Goal: Transaction & Acquisition: Purchase product/service

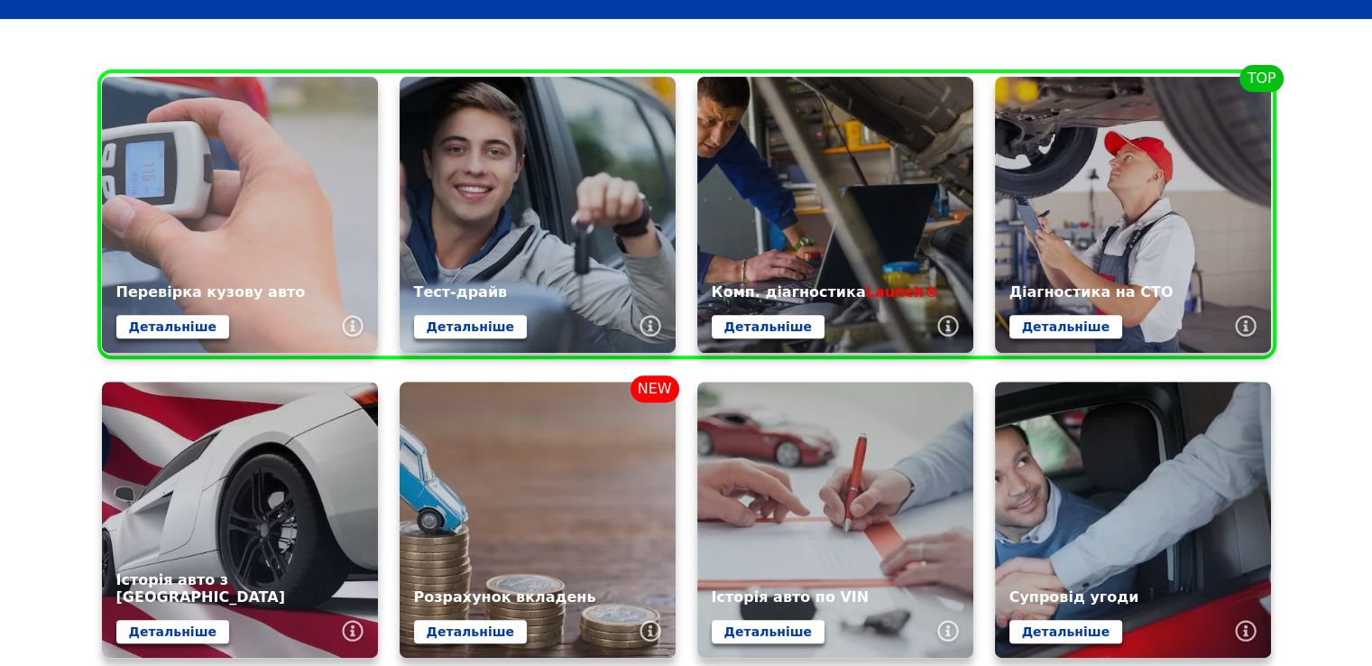
scroll to position [1444, 0]
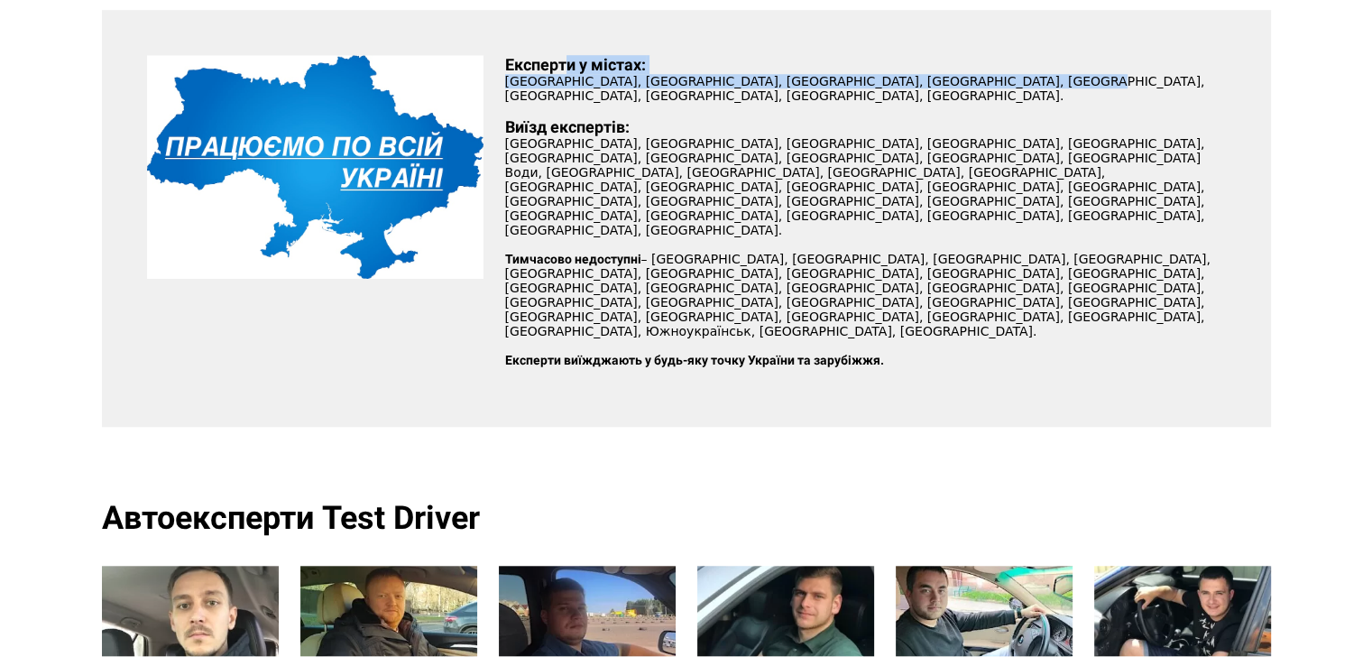
drag, startPoint x: 1021, startPoint y: 89, endPoint x: 563, endPoint y: 74, distance: 457.7
click at [563, 74] on p "Експерти у містах: [GEOGRAPHIC_DATA], [GEOGRAPHIC_DATA], [GEOGRAPHIC_DATA], [GE…" at bounding box center [865, 79] width 721 height 48
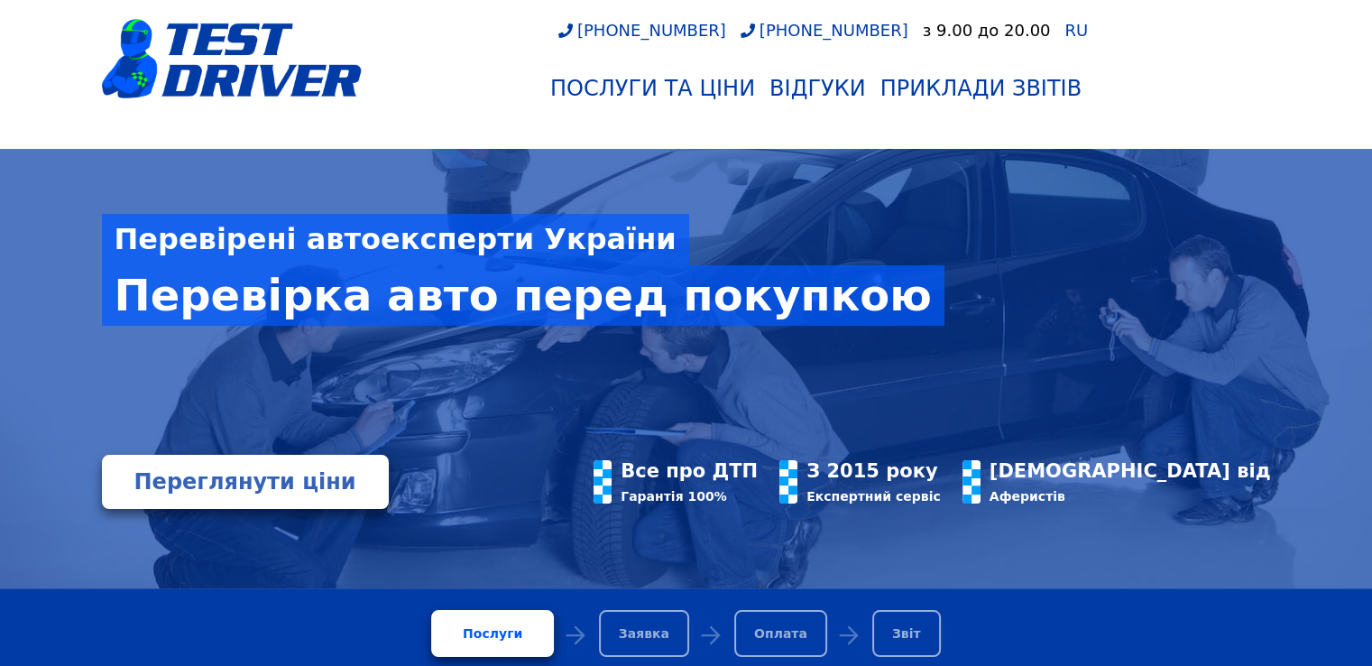
scroll to position [0, 0]
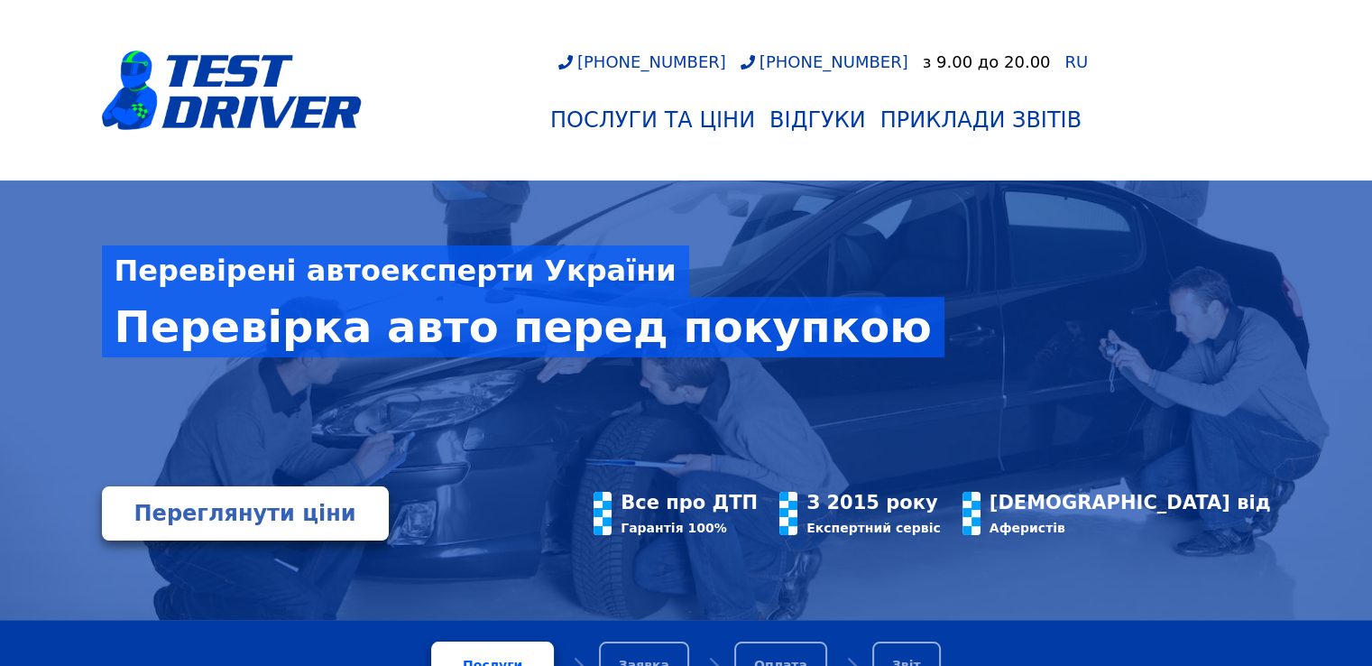
click at [1231, 33] on div "[PHONE_NUMBER] [PHONE_NUMBER] з 9.00 до 20.00 RU Послуги та Ціни Відгуки Прикла…" at bounding box center [686, 90] width 1191 height 166
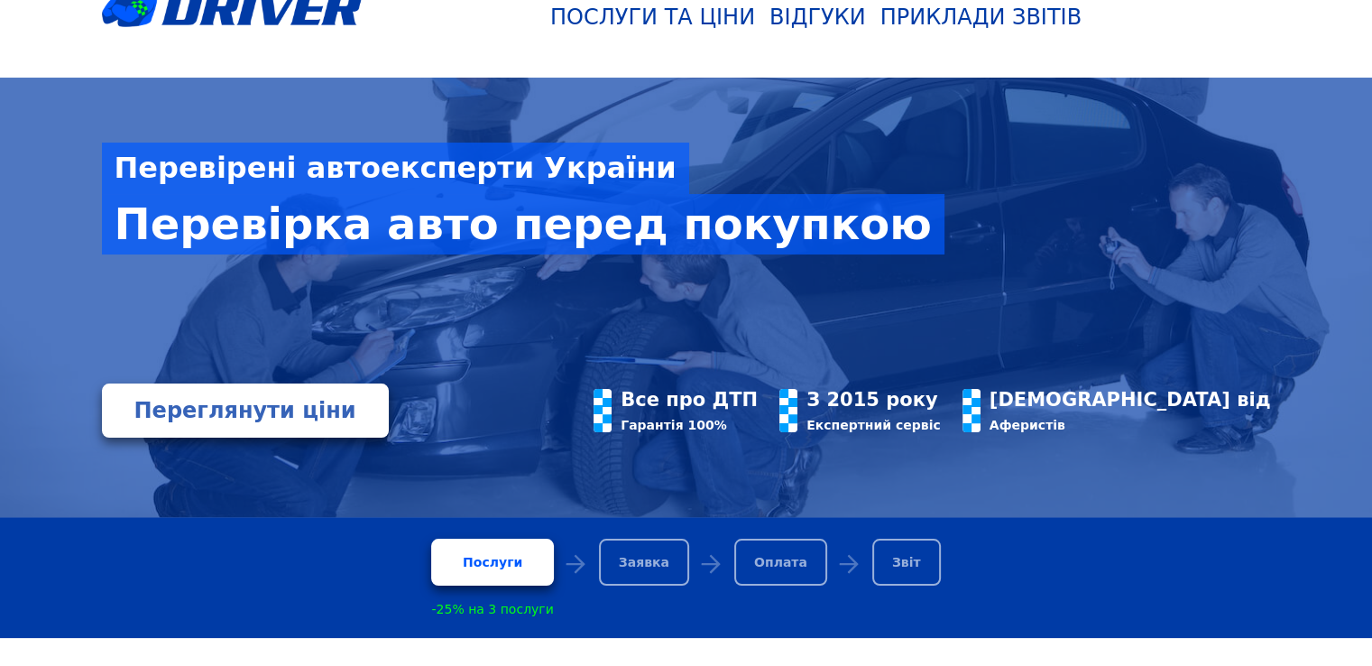
scroll to position [180, 0]
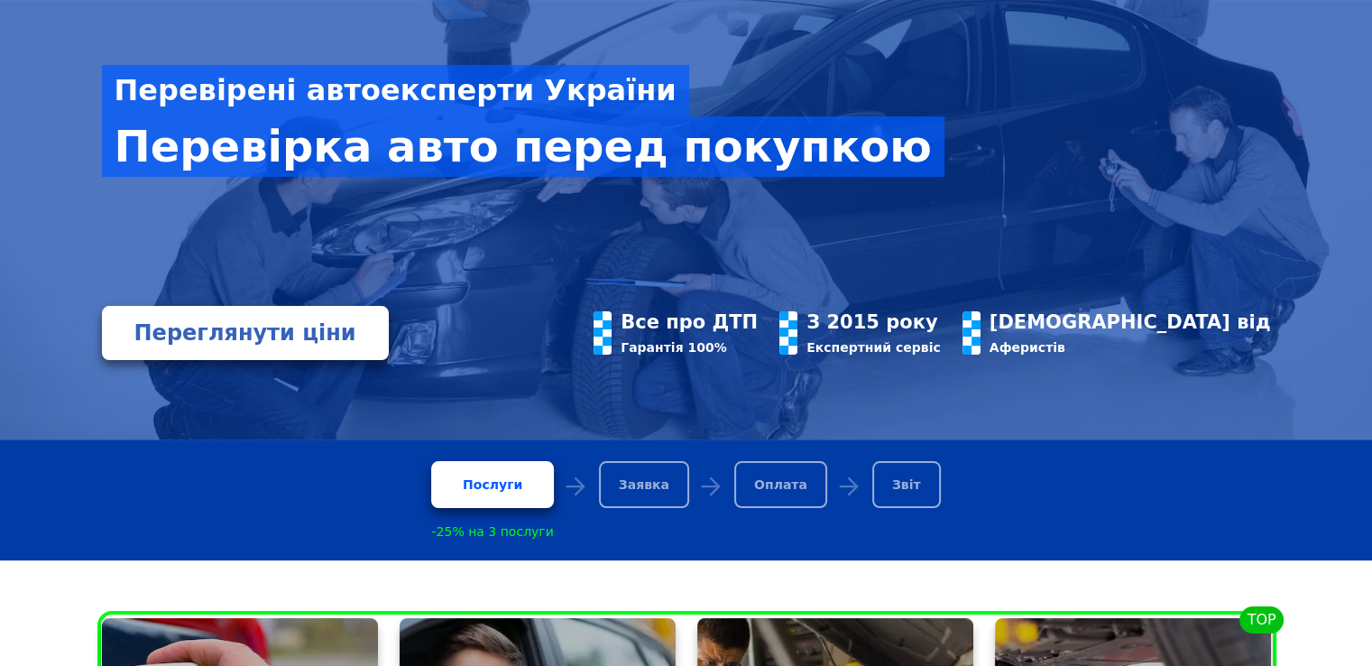
click at [1001, 228] on div "Перевірені автоексперти України Перевірка авто перед покупкою" at bounding box center [686, 153] width 1169 height 306
click at [1258, 222] on div "Перевірені автоексперти України Перевірка авто перед покупкою" at bounding box center [686, 153] width 1169 height 306
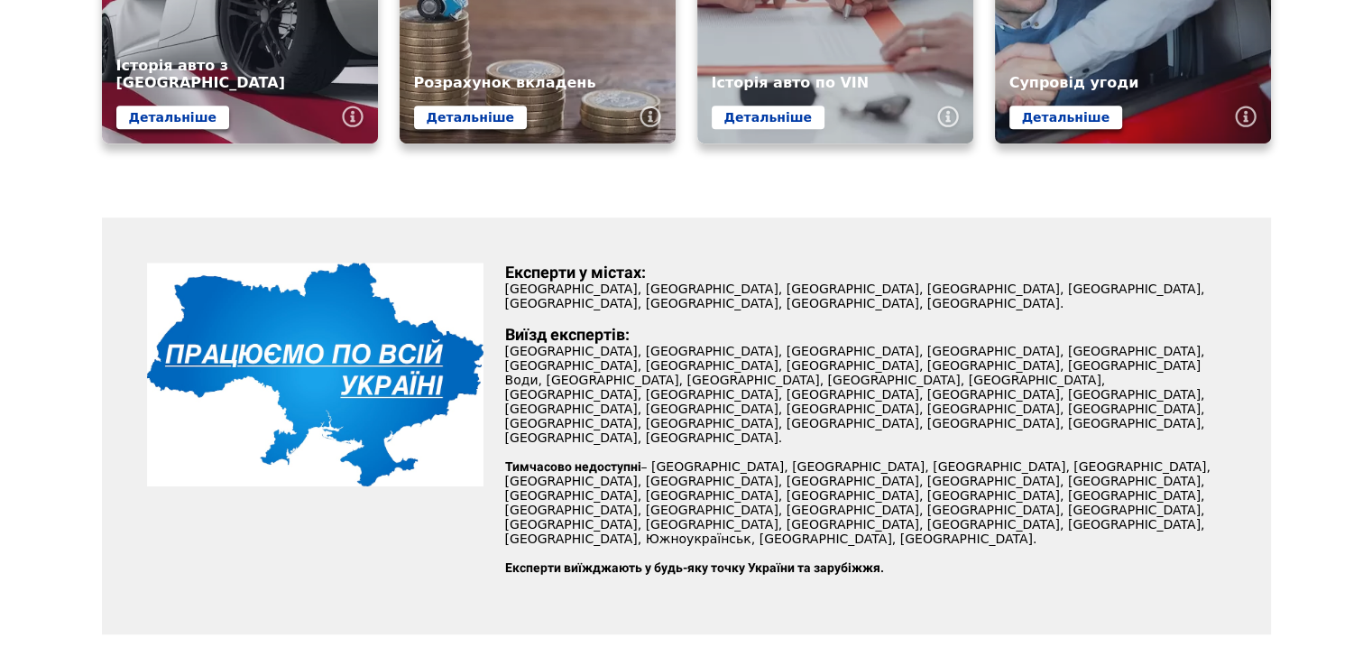
scroll to position [812, 0]
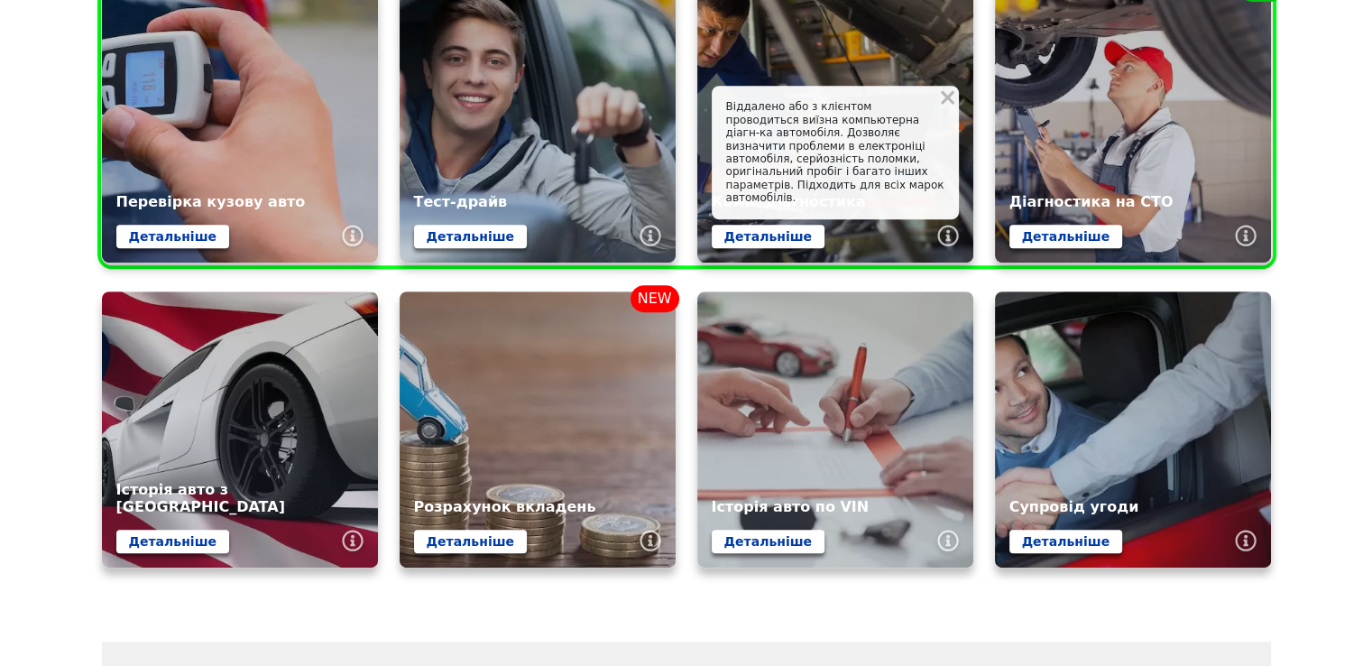
click at [1305, 536] on div "Перевірка кузову авто від 1500 грн. Детальніше Віддалено або з клієнтом проводи…" at bounding box center [686, 291] width 1372 height 610
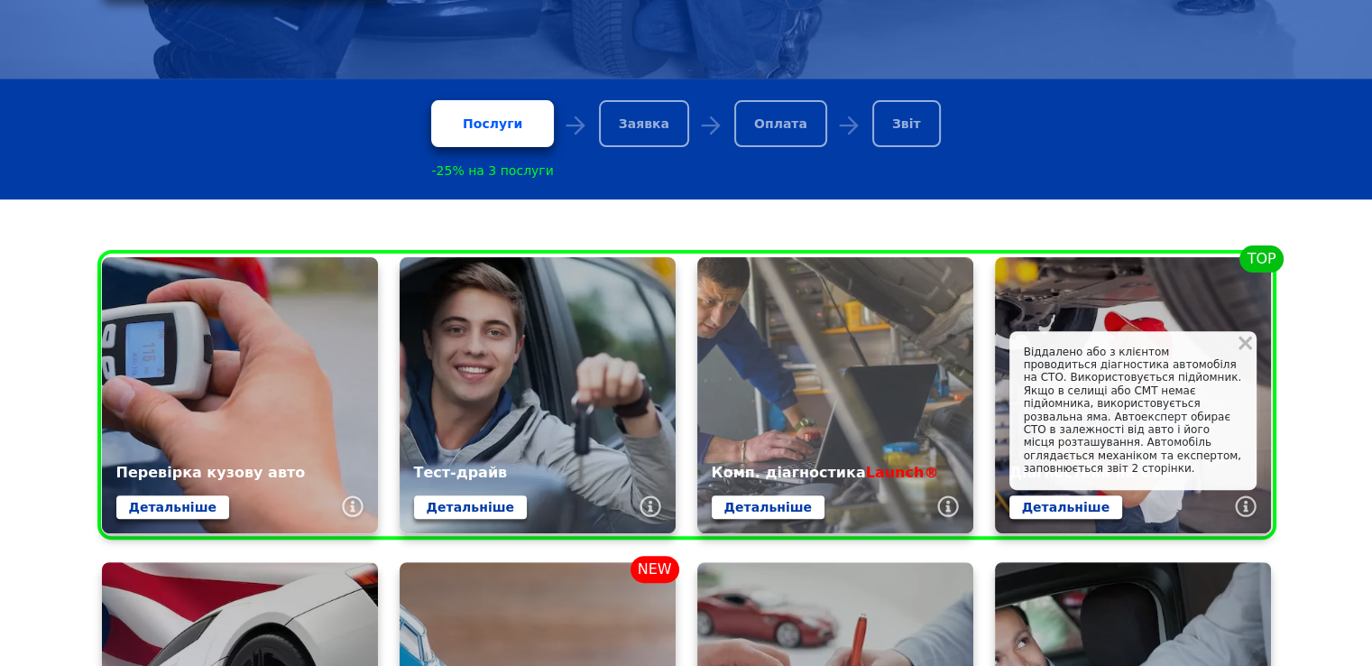
scroll to position [0, 0]
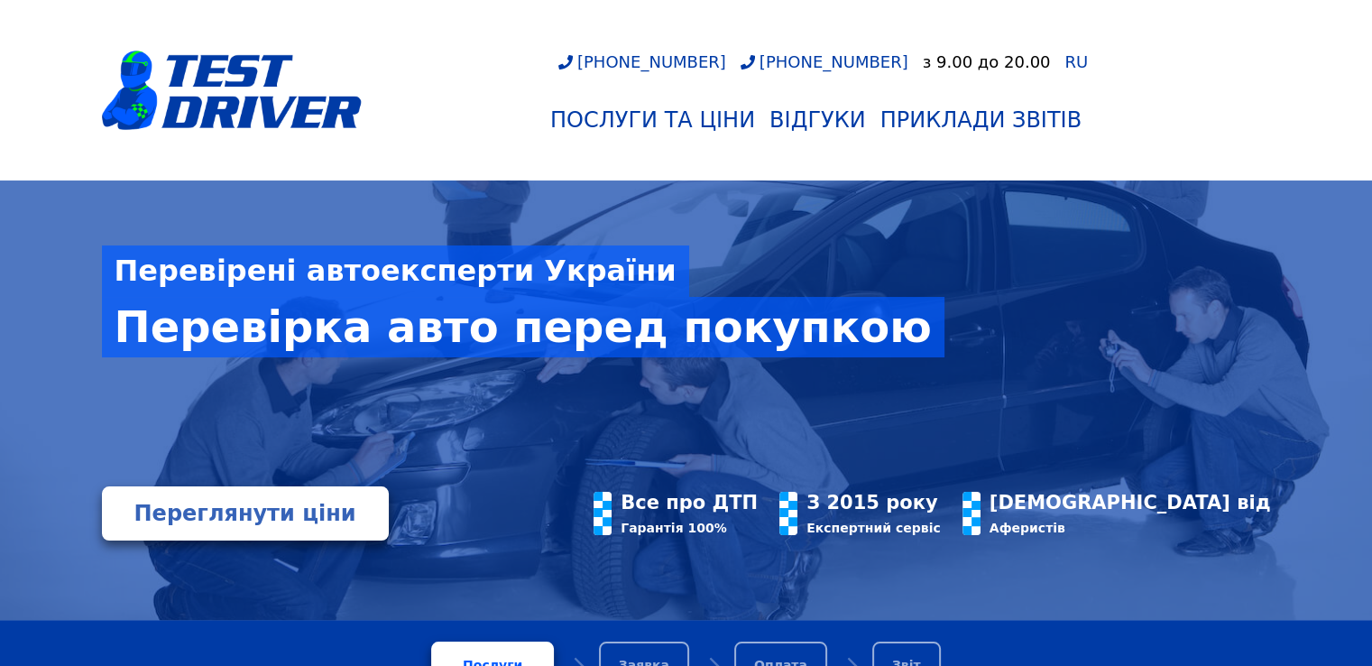
click at [1198, 138] on div "[PHONE_NUMBER] [PHONE_NUMBER] з 9.00 до 20.00 RU Послуги та Ціни Відгуки Прикла…" at bounding box center [817, 96] width 910 height 88
drag, startPoint x: 1159, startPoint y: 126, endPoint x: 1216, endPoint y: 129, distance: 57.8
click at [1216, 129] on div "[PHONE_NUMBER] [PHONE_NUMBER] з 9.00 до 20.00 RU Послуги та Ціни Відгуки Прикла…" at bounding box center [817, 96] width 910 height 88
click at [1220, 128] on div "[PHONE_NUMBER] [PHONE_NUMBER] з 9.00 до 20.00 RU Послуги та Ціни Відгуки Прикла…" at bounding box center [817, 96] width 910 height 88
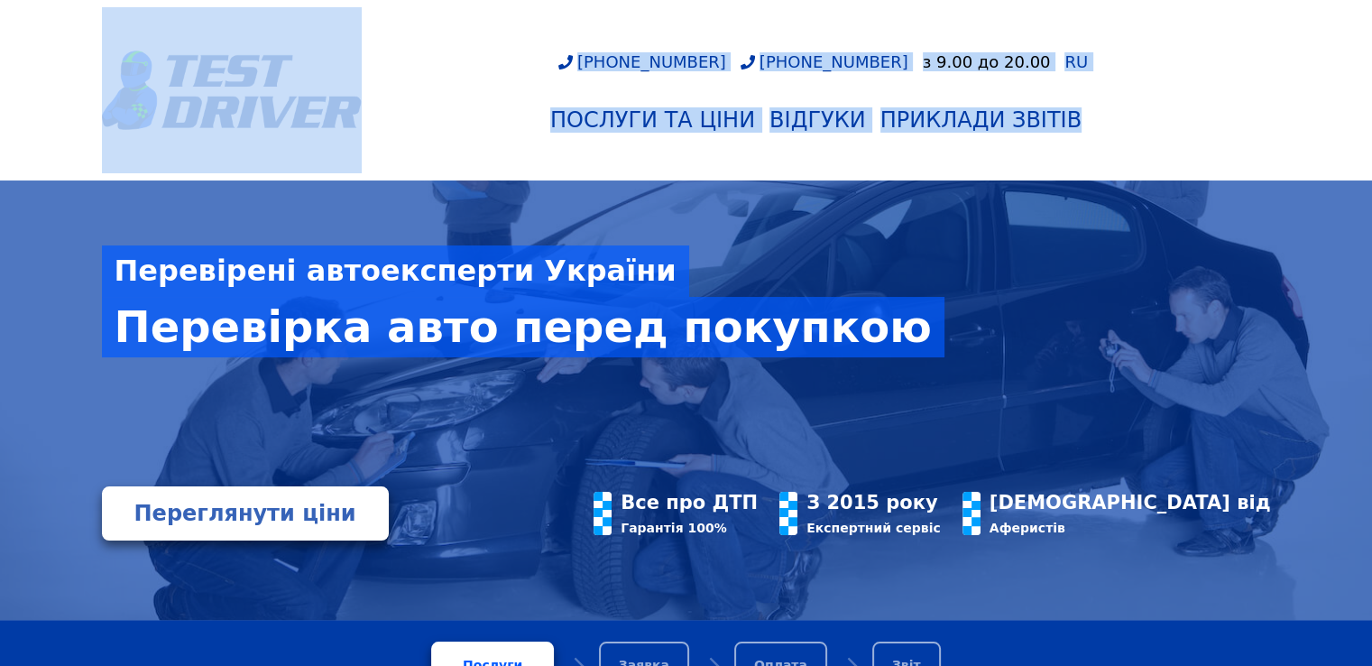
drag, startPoint x: 1243, startPoint y: 120, endPoint x: 132, endPoint y: 23, distance: 1115.0
click at [132, 23] on div "[PHONE_NUMBER] [PHONE_NUMBER] з 9.00 до 20.00 RU Послуги та Ціни Відгуки Прикла…" at bounding box center [686, 90] width 1191 height 166
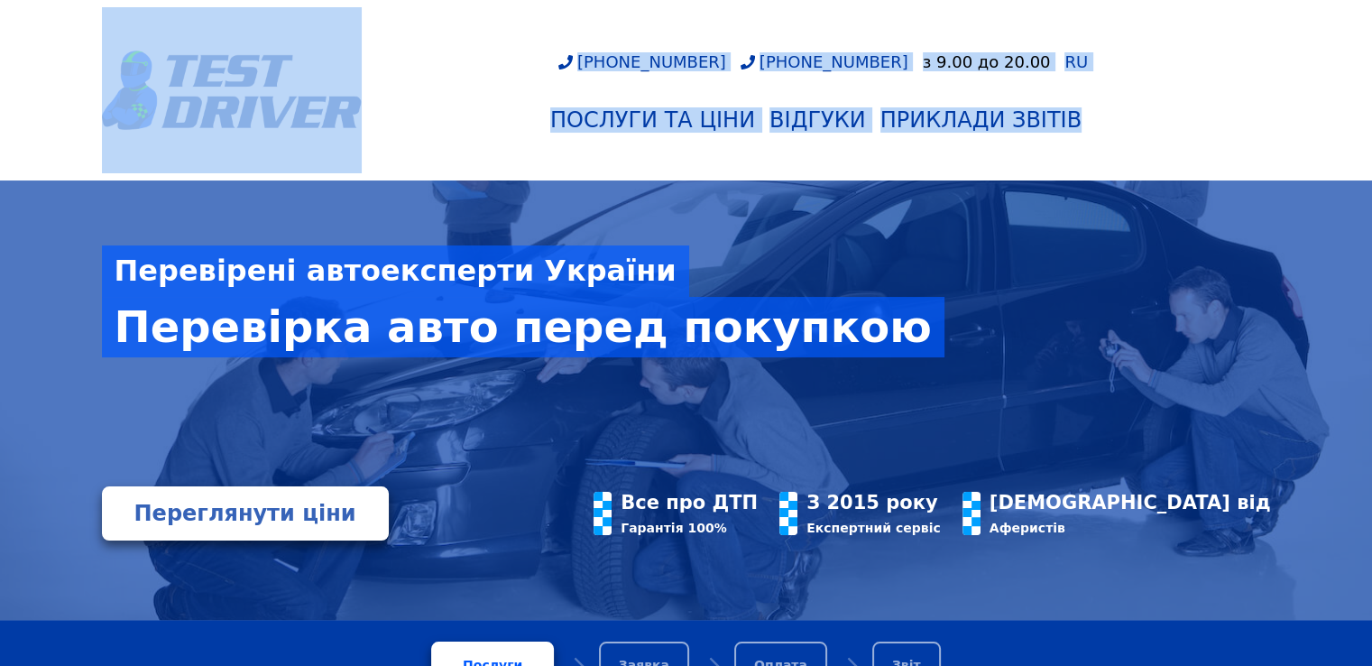
click at [1238, 114] on div "[PHONE_NUMBER] [PHONE_NUMBER] з 9.00 до 20.00 RU Послуги та Ціни Відгуки Прикла…" at bounding box center [817, 96] width 910 height 88
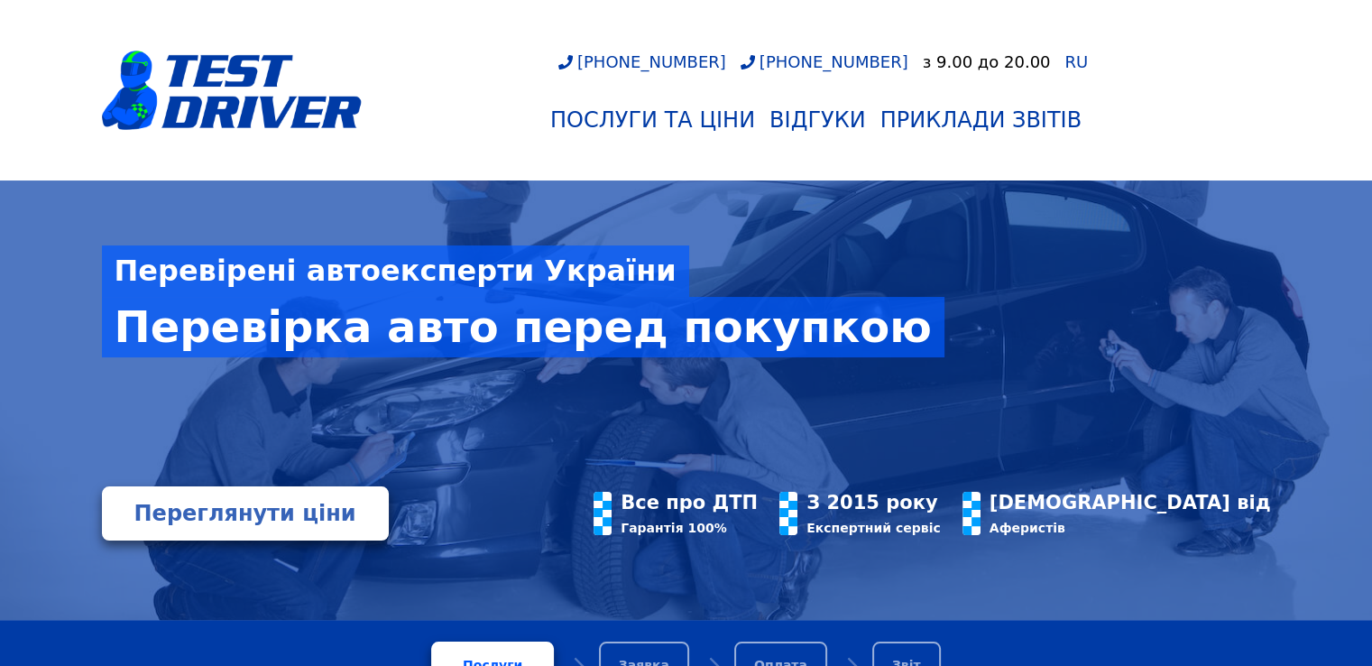
click at [1241, 114] on div "[PHONE_NUMBER] [PHONE_NUMBER] з 9.00 до 20.00 RU Послуги та Ціни Відгуки Прикла…" at bounding box center [817, 96] width 910 height 88
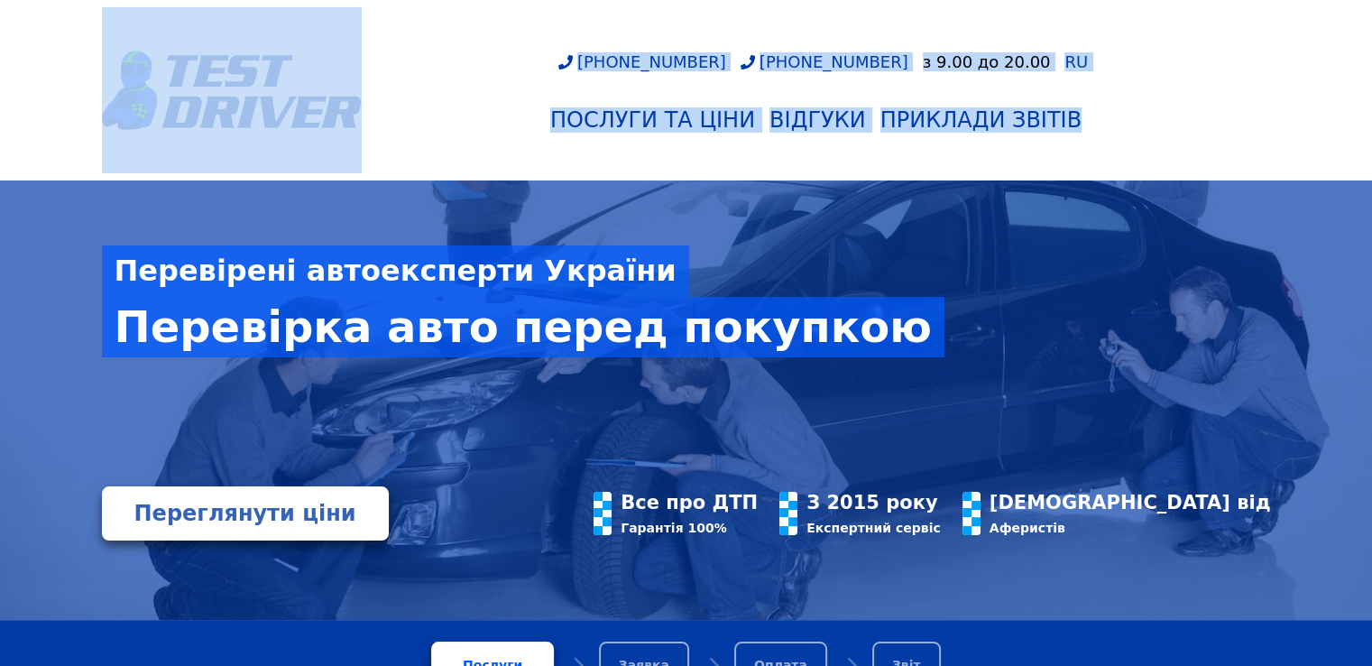
drag, startPoint x: 1093, startPoint y: 129, endPoint x: 178, endPoint y: 20, distance: 921.4
click at [137, 20] on div "[PHONE_NUMBER] [PHONE_NUMBER] з 9.00 до 20.00 RU Послуги та Ціни Відгуки Прикла…" at bounding box center [686, 90] width 1191 height 166
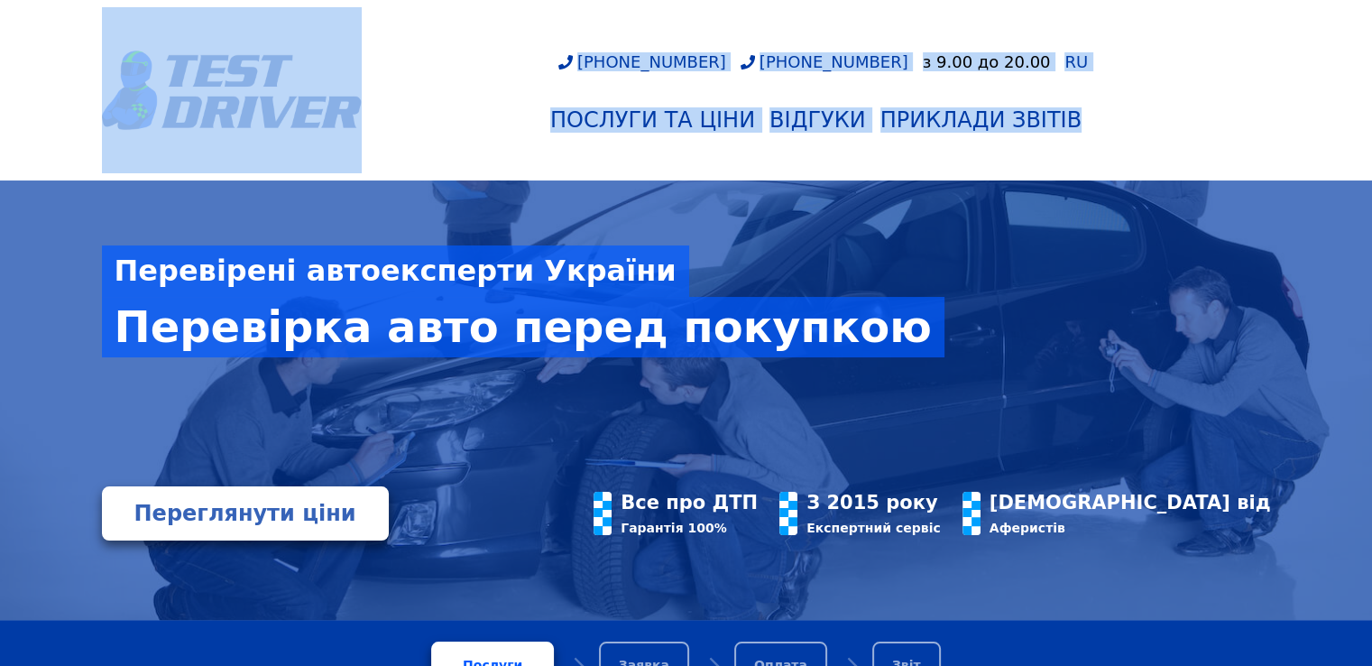
click at [1214, 99] on div "[PHONE_NUMBER] [PHONE_NUMBER] з 9.00 до 20.00 RU Послуги та Ціни Відгуки Прикла…" at bounding box center [817, 96] width 910 height 88
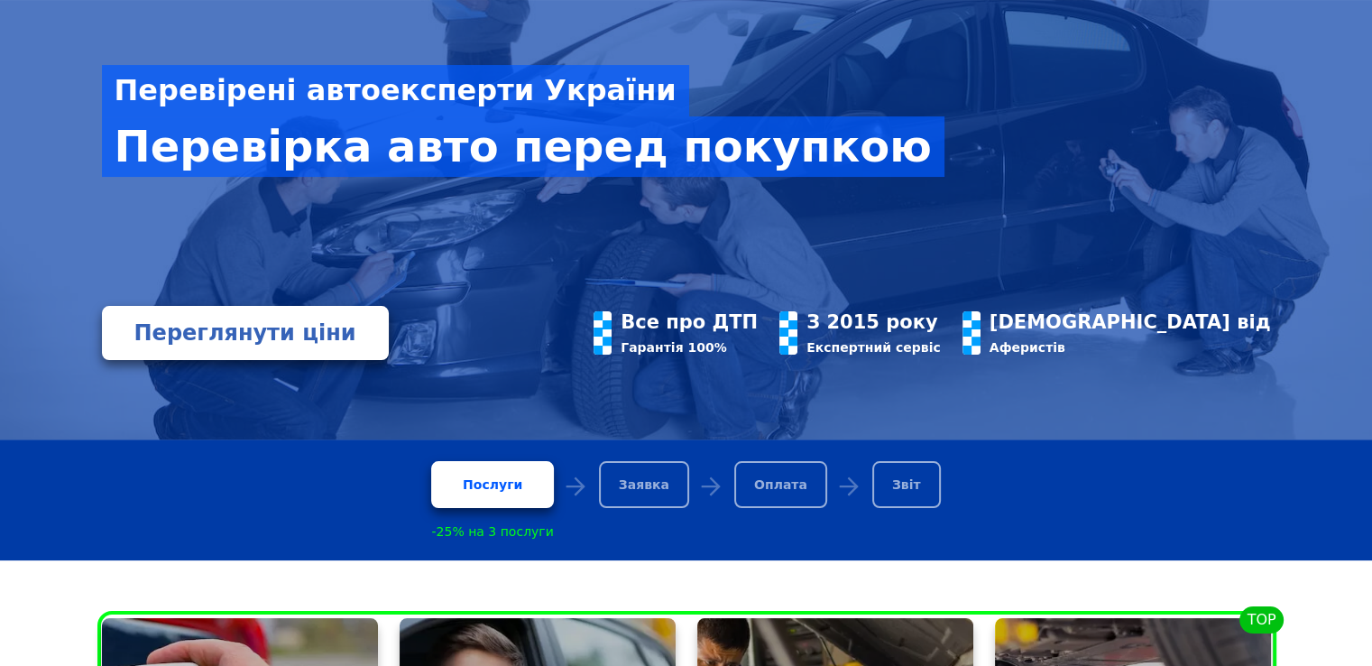
click at [1267, 113] on div "Перевірені автоексперти України Перевірка авто перед покупкою" at bounding box center [686, 153] width 1169 height 306
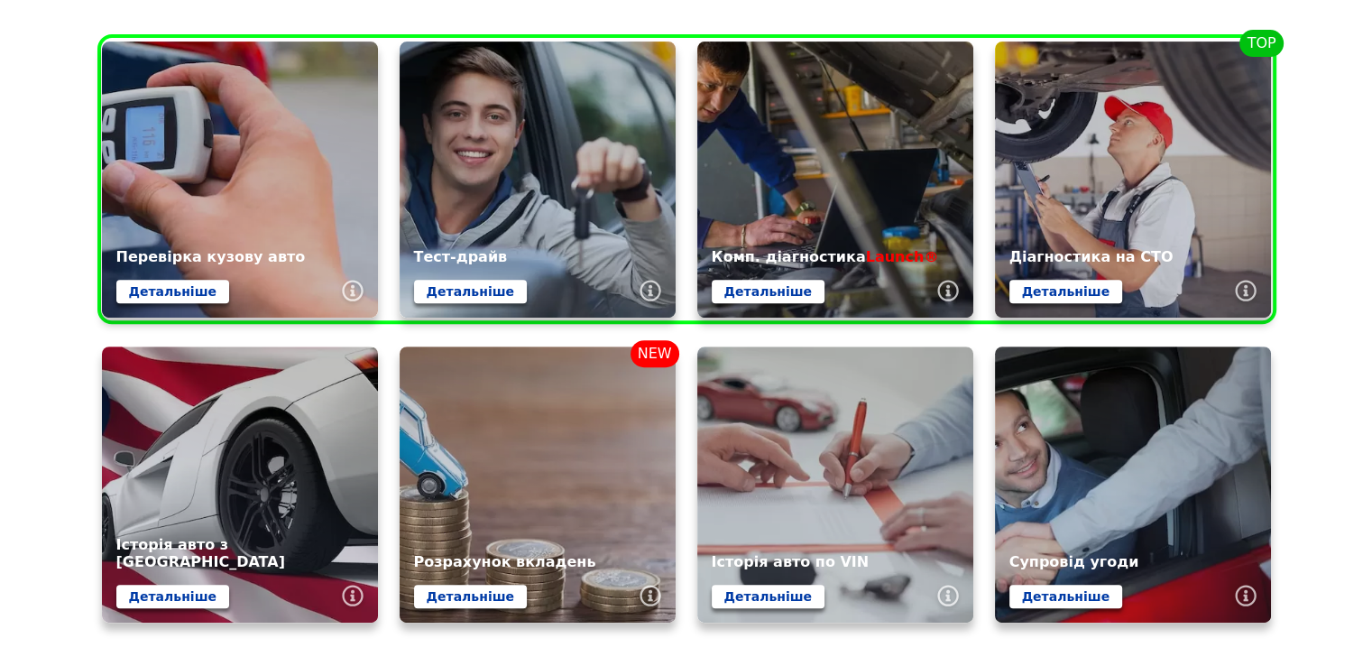
scroll to position [993, 0]
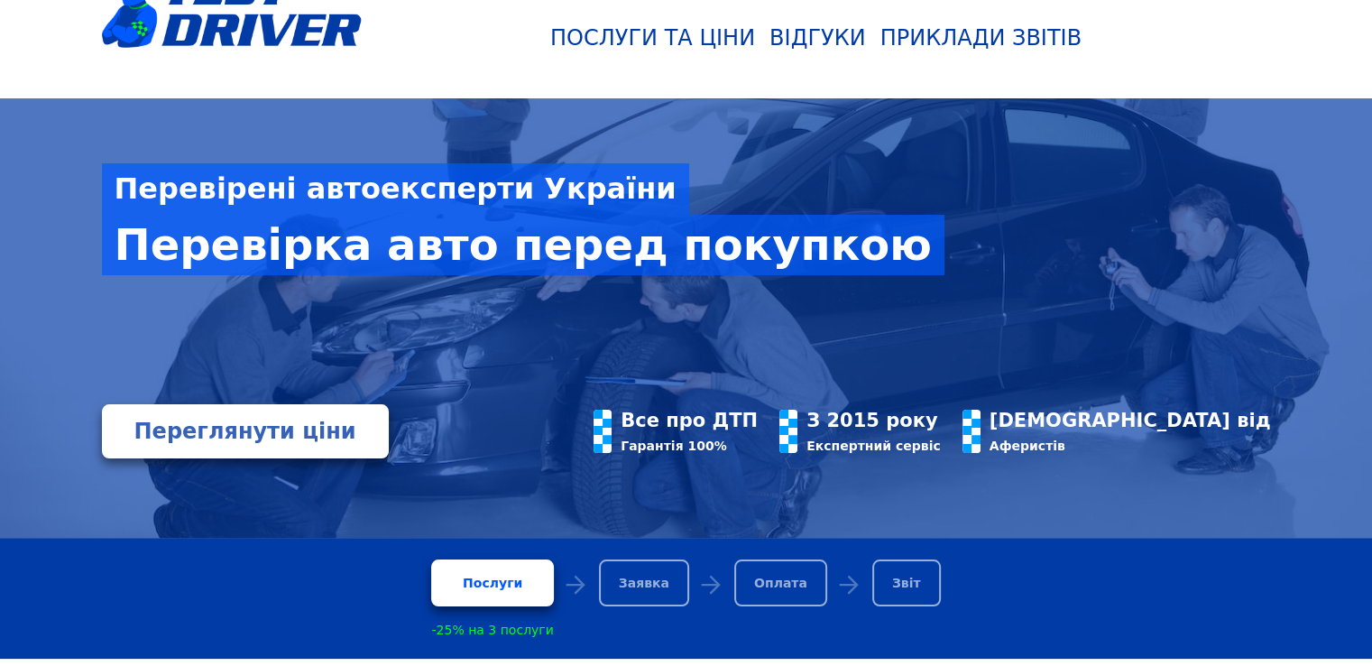
scroll to position [0, 0]
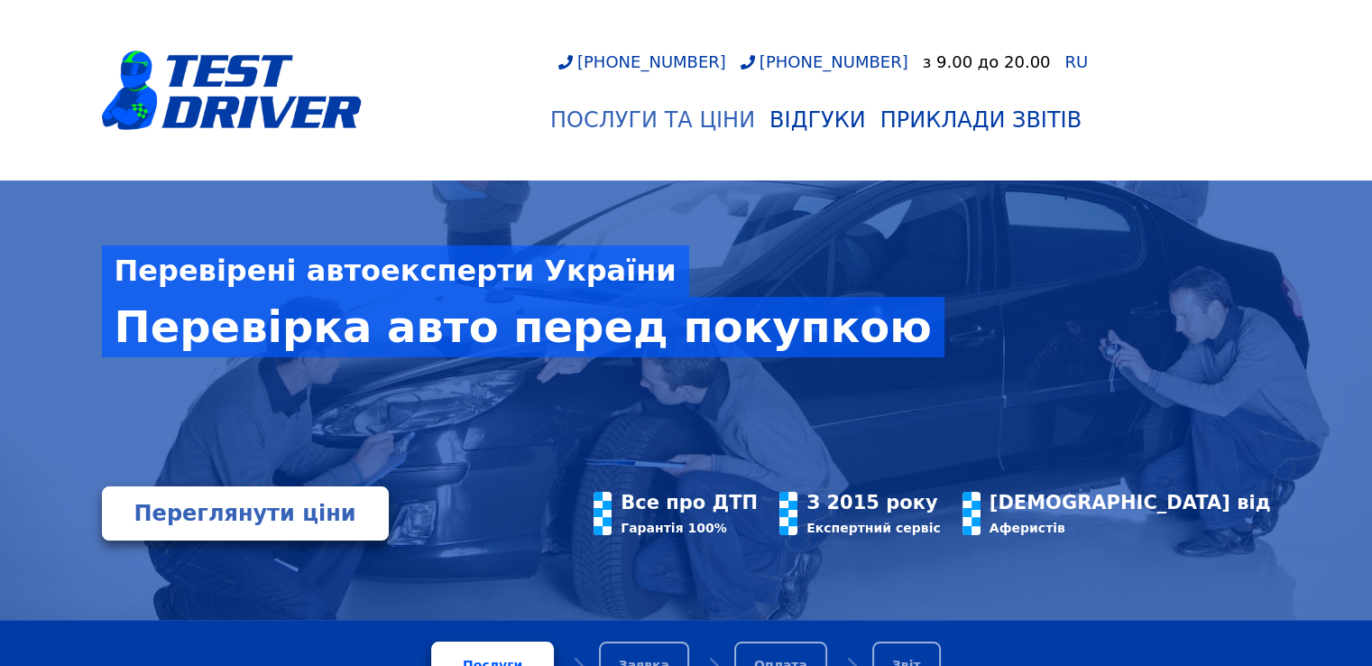
click at [636, 122] on div "Послуги та Ціни" at bounding box center [652, 119] width 205 height 25
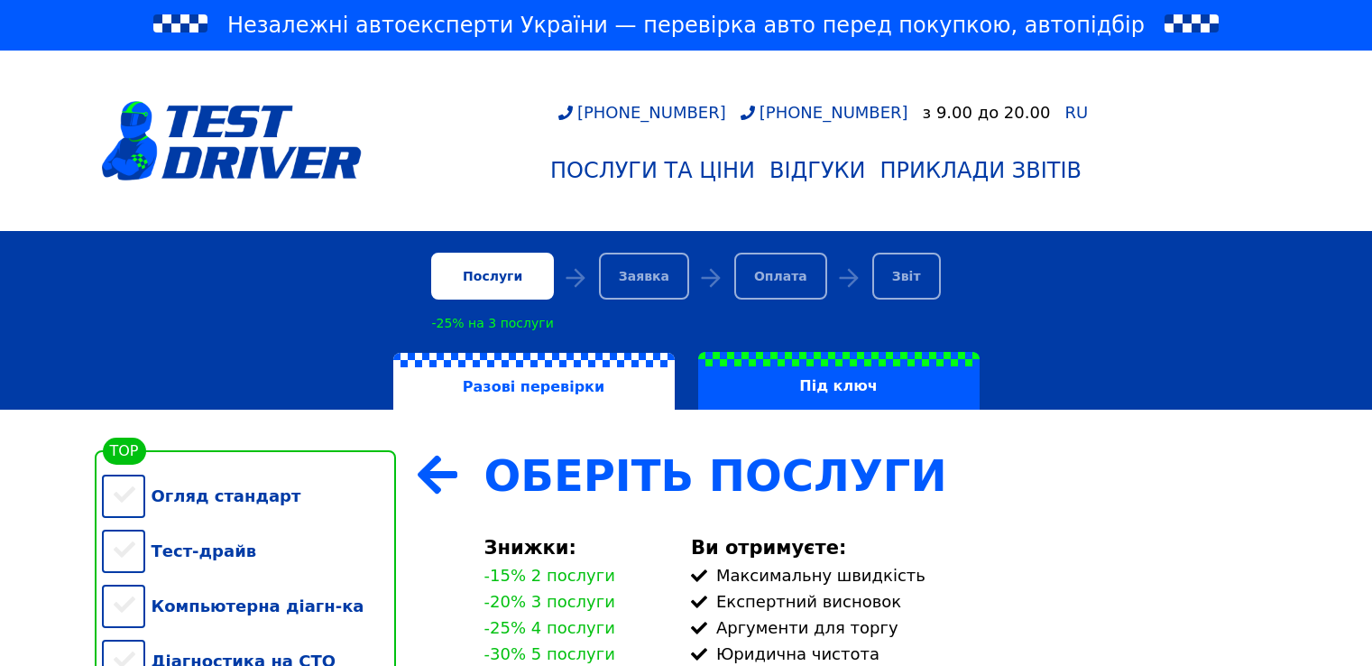
scroll to position [361, 0]
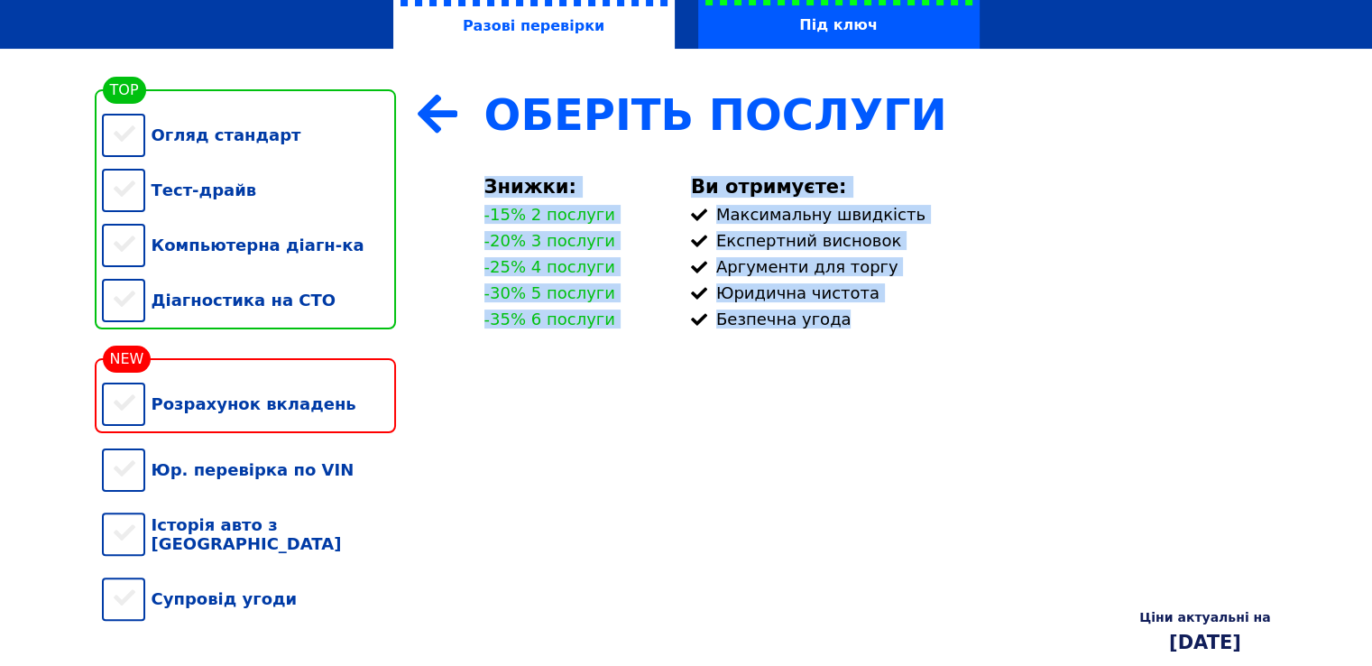
drag, startPoint x: 470, startPoint y: 190, endPoint x: 962, endPoint y: 358, distance: 519.6
click at [962, 336] on div "Оберіть Послуги Знижки: -15% 2 послуги -20% 3 послуги -25% 4 послуги -30% 5 пос…" at bounding box center [845, 212] width 854 height 246
click at [988, 328] on div "Безпечна угода" at bounding box center [981, 318] width 580 height 19
click at [953, 328] on div "Безпечна угода" at bounding box center [981, 318] width 580 height 19
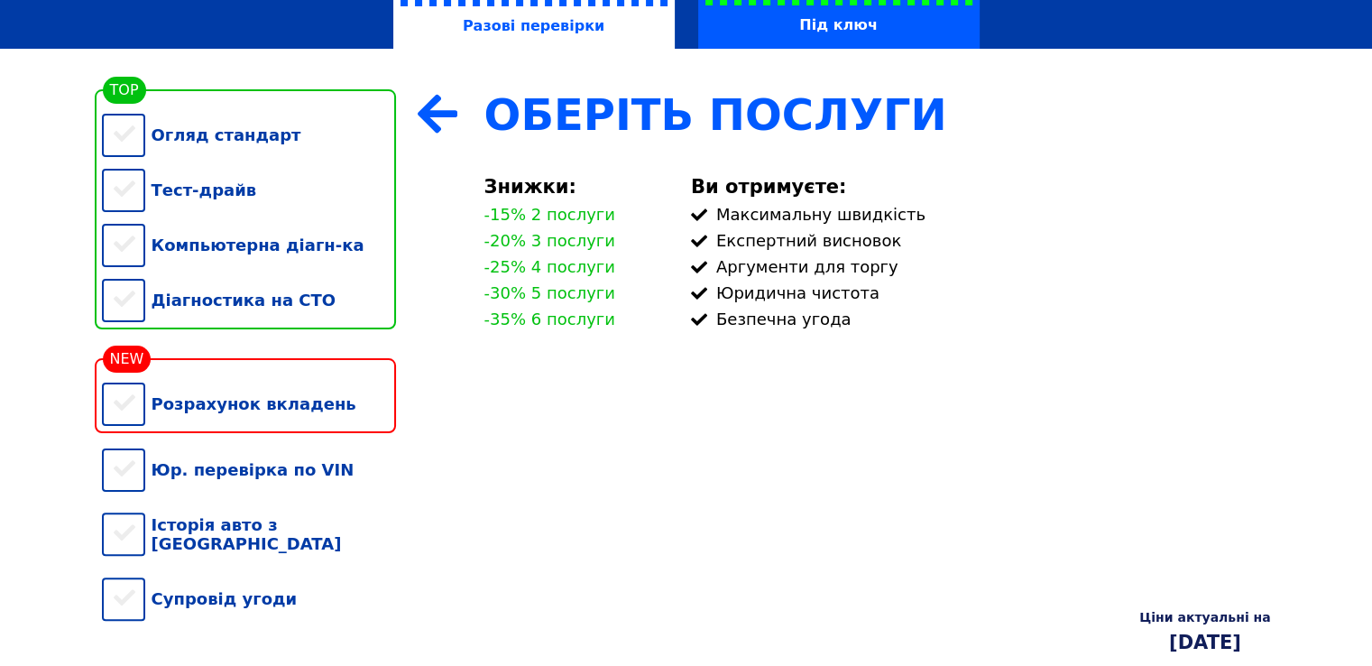
click at [996, 328] on div "Безпечна угода" at bounding box center [981, 318] width 580 height 19
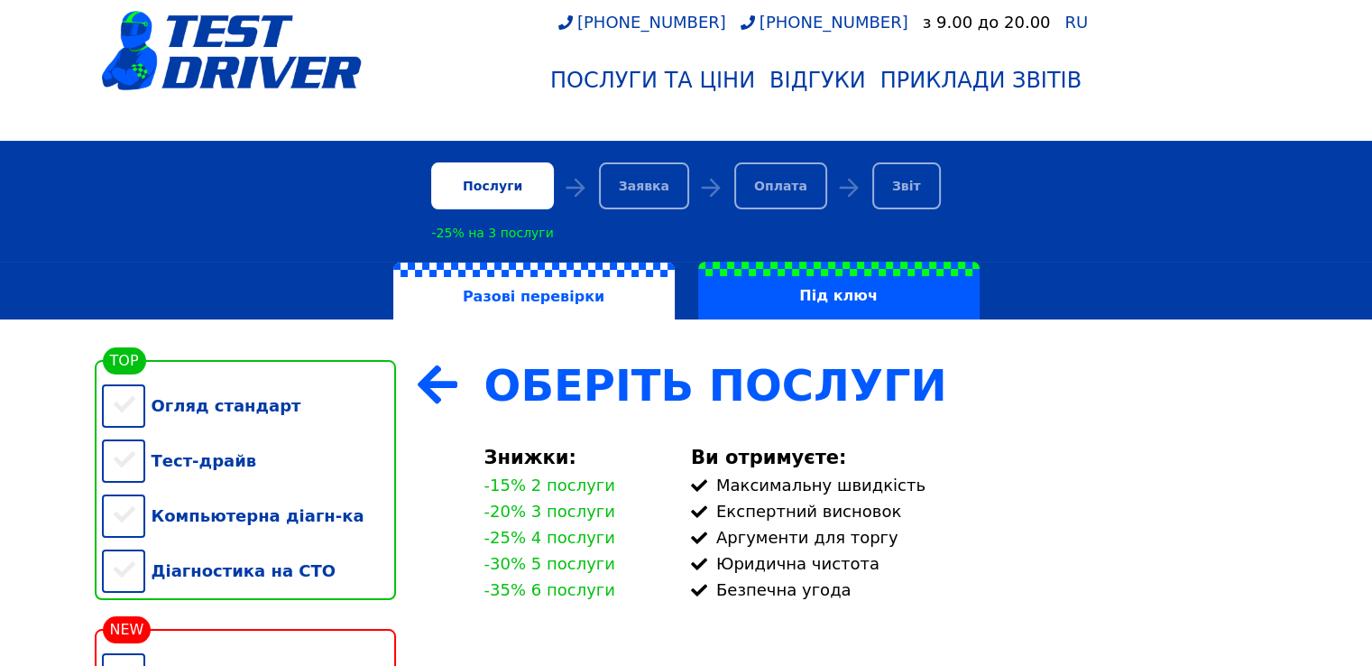
scroll to position [271, 0]
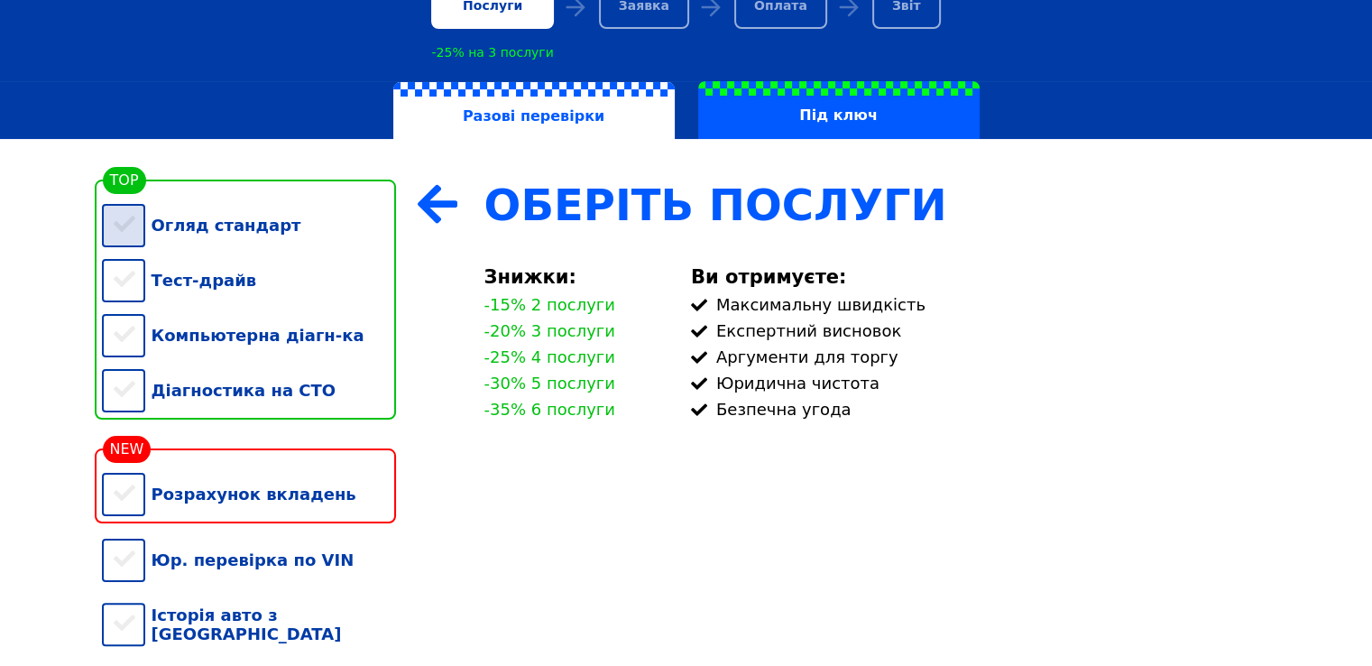
click at [130, 232] on div "Огляд стандарт" at bounding box center [249, 225] width 294 height 55
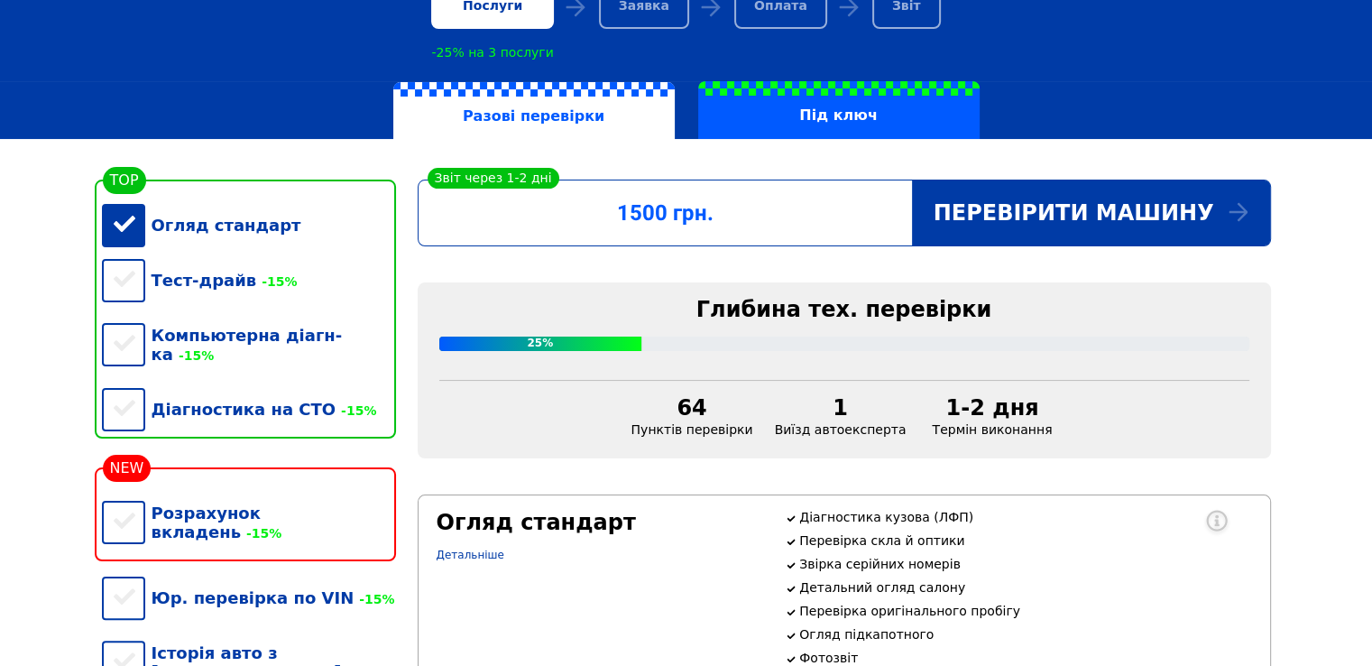
scroll to position [451, 0]
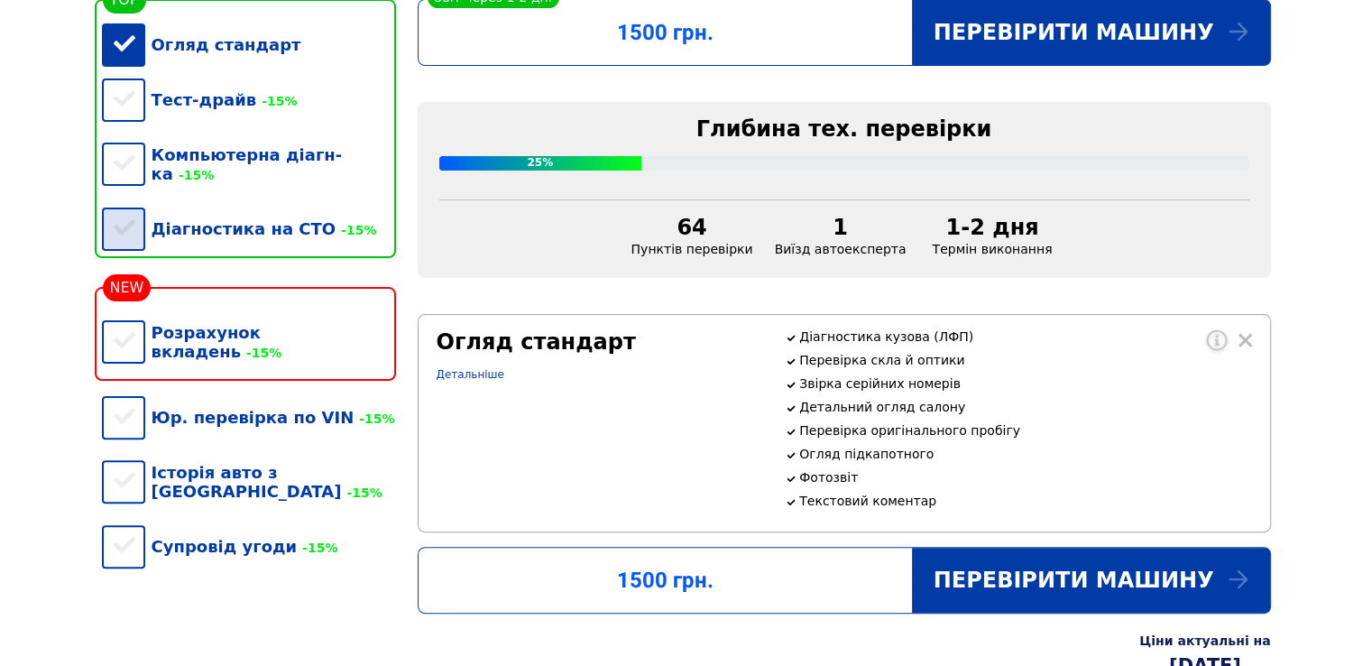
click at [127, 227] on div "Діагностика на СТО -15%" at bounding box center [249, 228] width 294 height 55
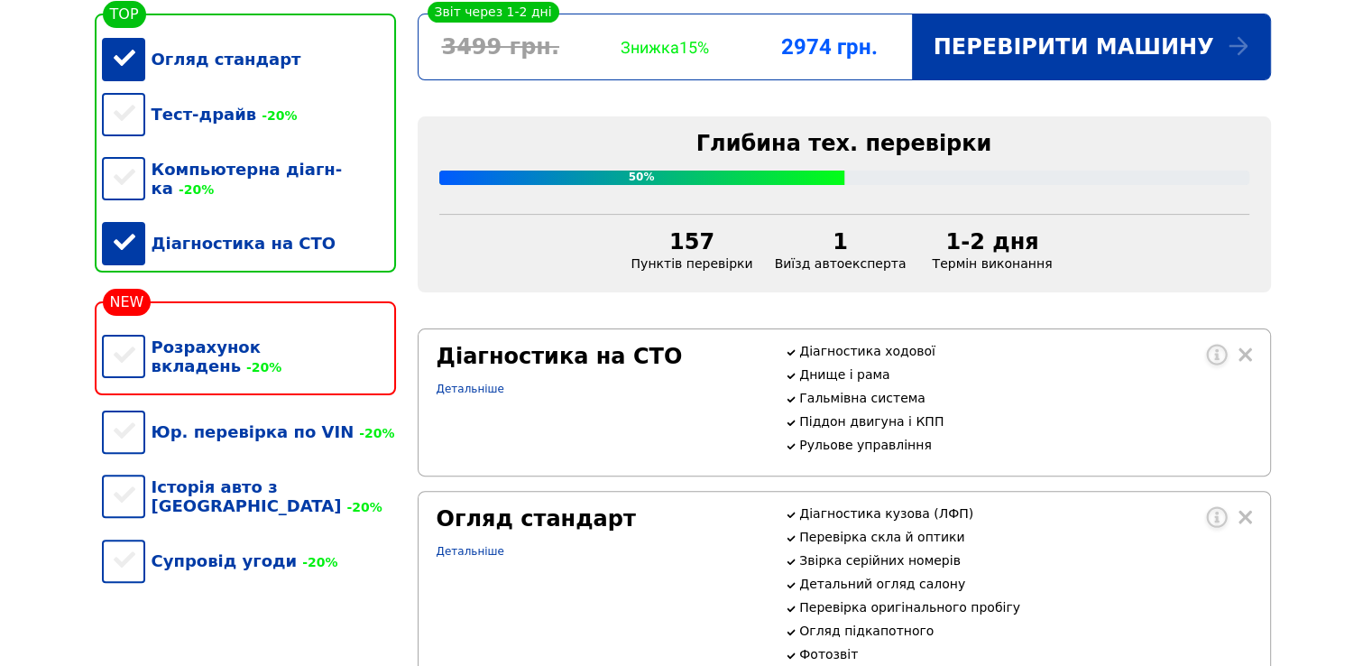
scroll to position [354, 0]
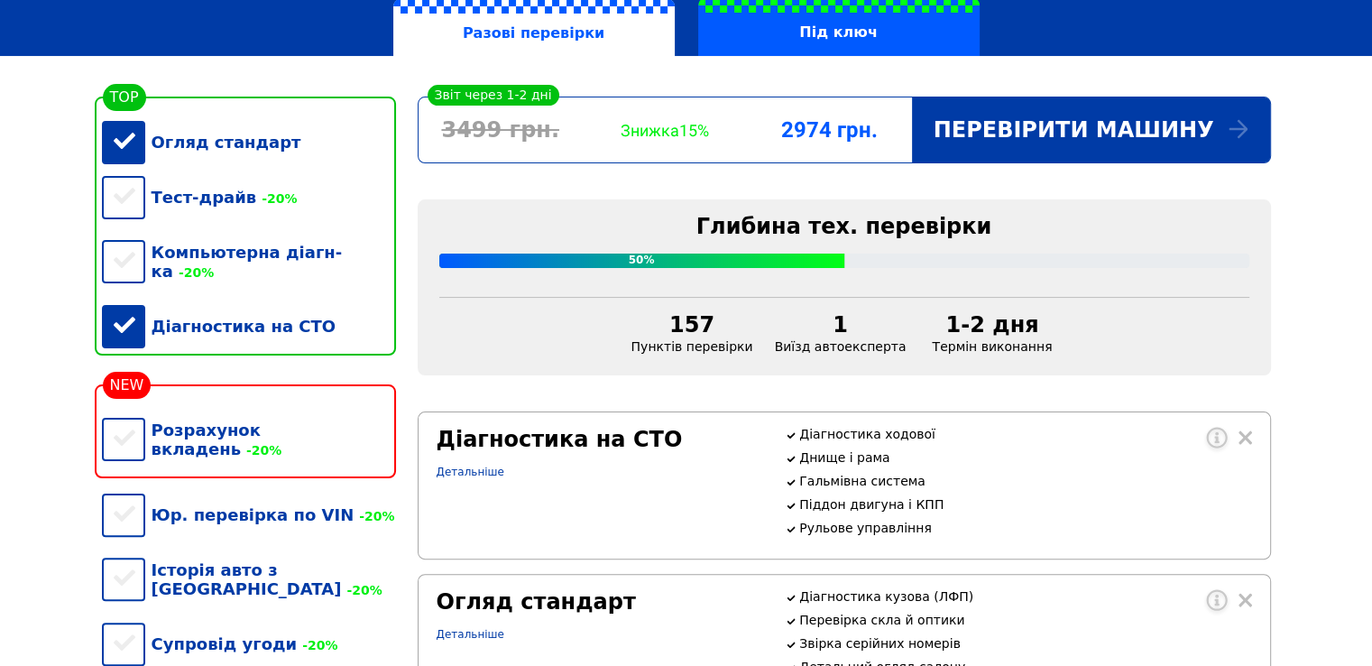
click at [136, 305] on div "Діагностика на СТО" at bounding box center [249, 326] width 294 height 55
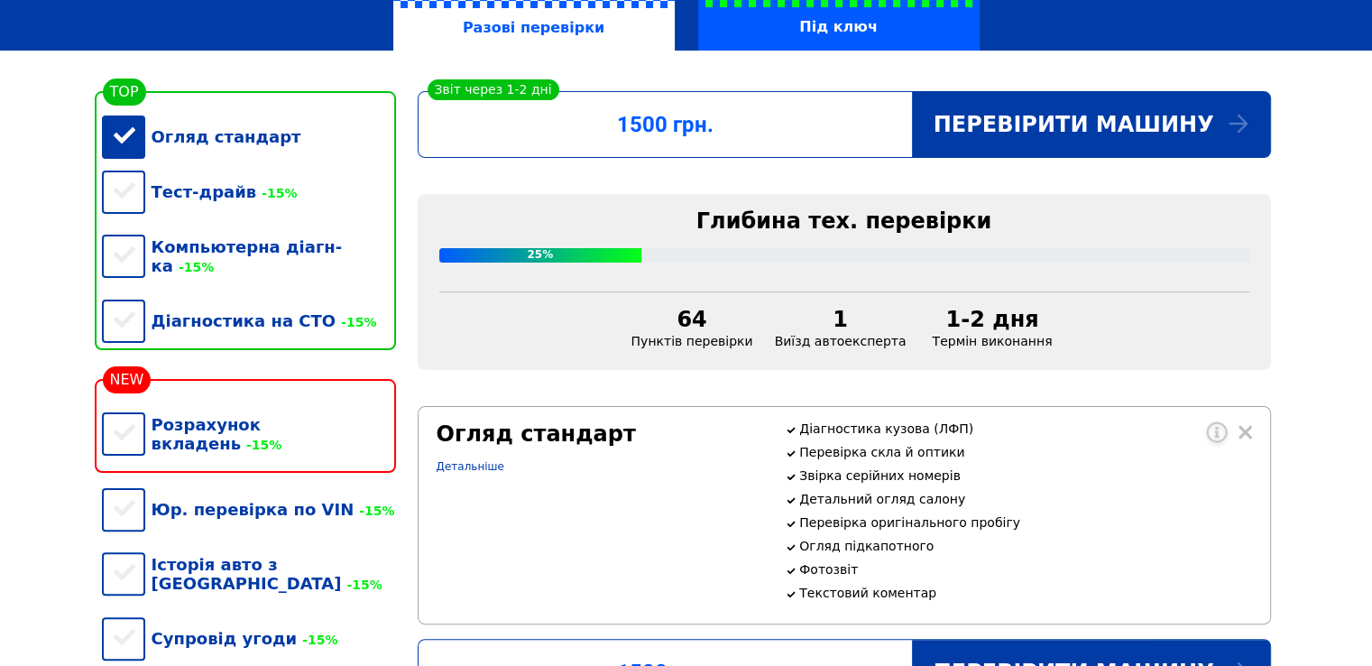
scroll to position [173, 0]
